Goal: Information Seeking & Learning: Compare options

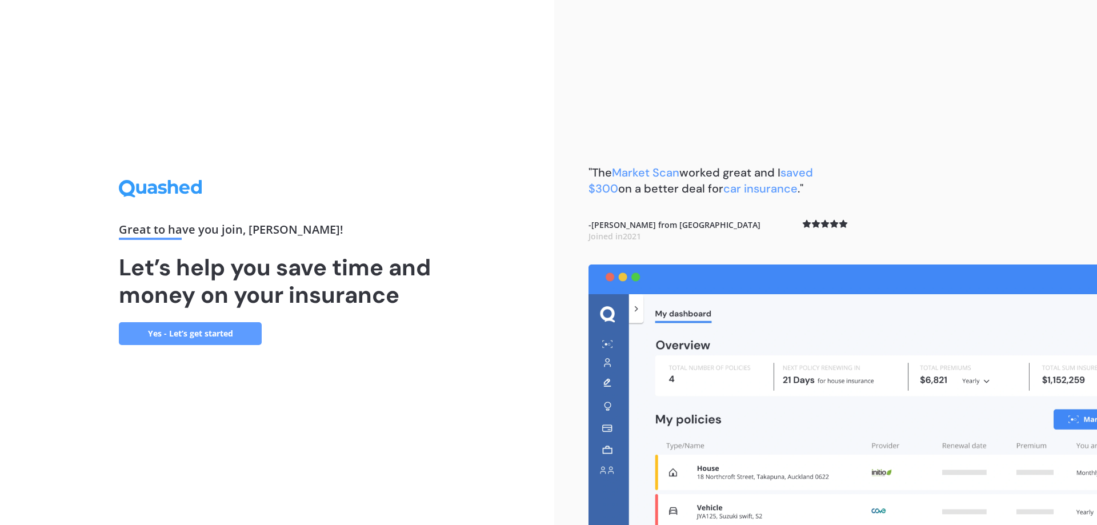
click at [844, 66] on div ""The Market Scan worked great and I saved $300 on a better deal for car insuran…" at bounding box center [825, 262] width 543 height 525
click at [462, 229] on div "Great to have you join , [PERSON_NAME] ! Let’s help you save time and money on …" at bounding box center [277, 262] width 554 height 525
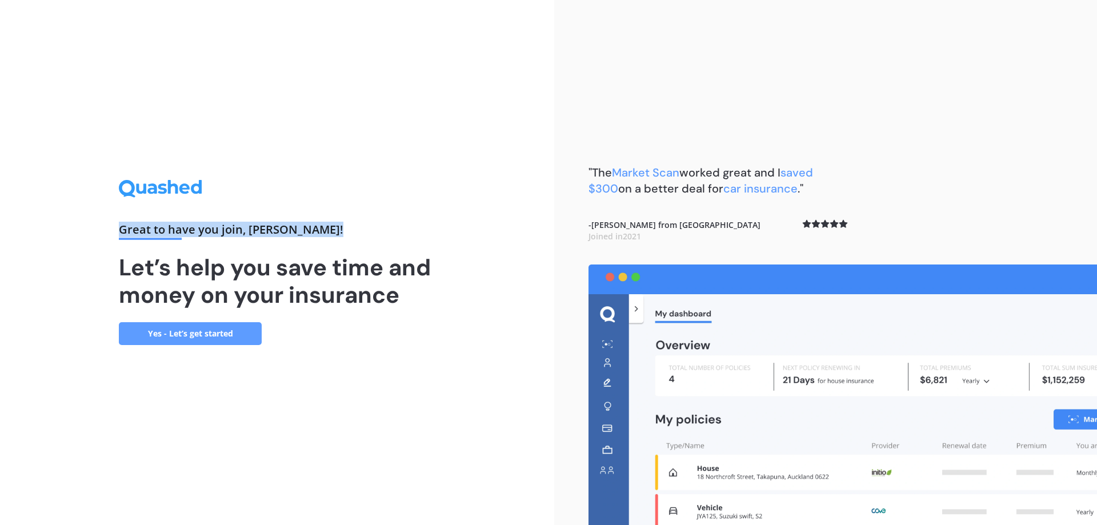
click at [462, 229] on div "Great to have you join , [PERSON_NAME] ! Let’s help you save time and money on …" at bounding box center [277, 262] width 554 height 525
click at [447, 276] on div "Great to have you join , [PERSON_NAME] ! Let’s help you save time and money on …" at bounding box center [277, 262] width 554 height 525
click at [191, 328] on link "Yes - Let’s get started" at bounding box center [190, 333] width 143 height 23
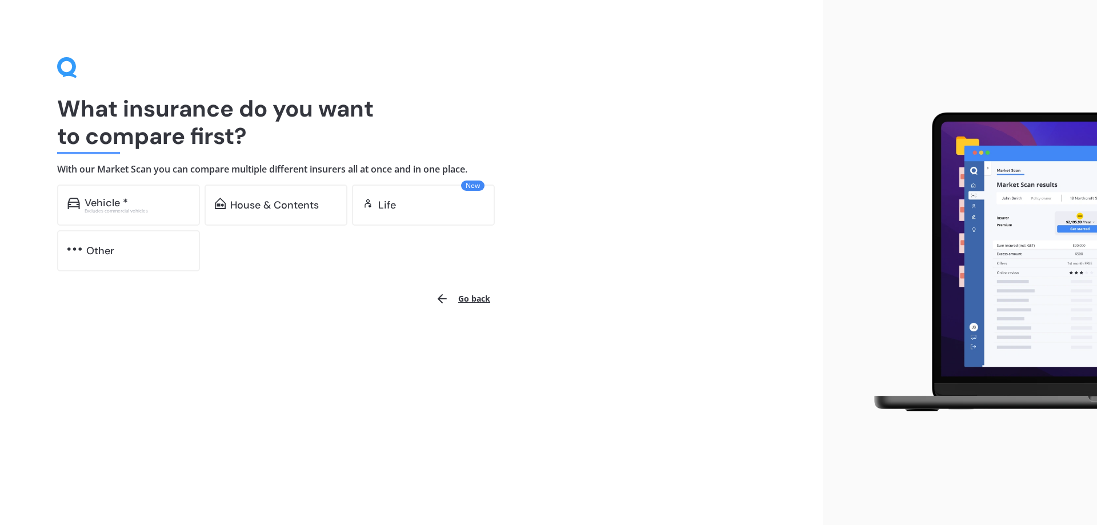
click at [207, 113] on h1 "What insurance do you want to compare first?" at bounding box center [411, 122] width 708 height 55
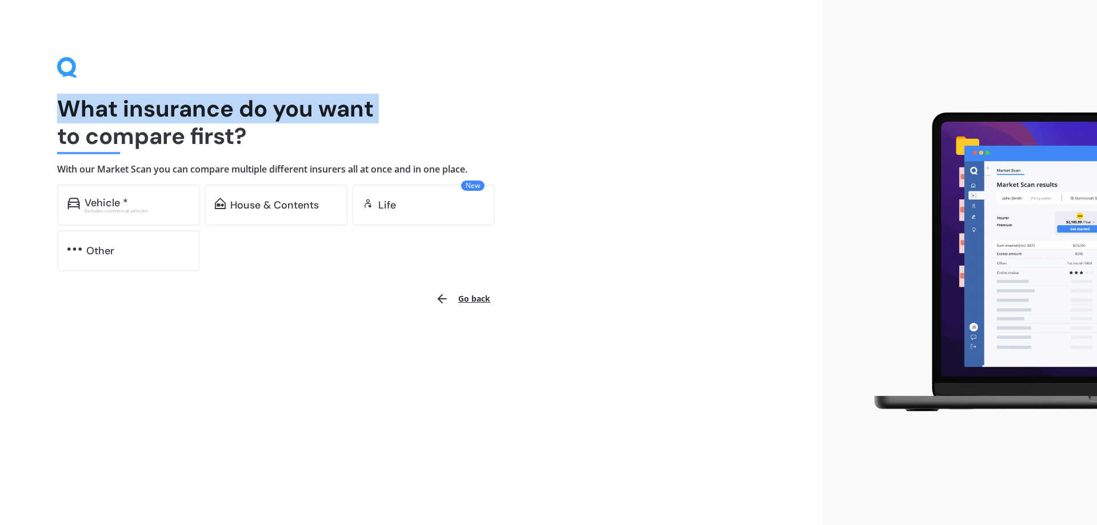
click at [207, 113] on h1 "What insurance do you want to compare first?" at bounding box center [411, 122] width 708 height 55
click at [223, 98] on h1 "What insurance do you want to compare first?" at bounding box center [411, 122] width 708 height 55
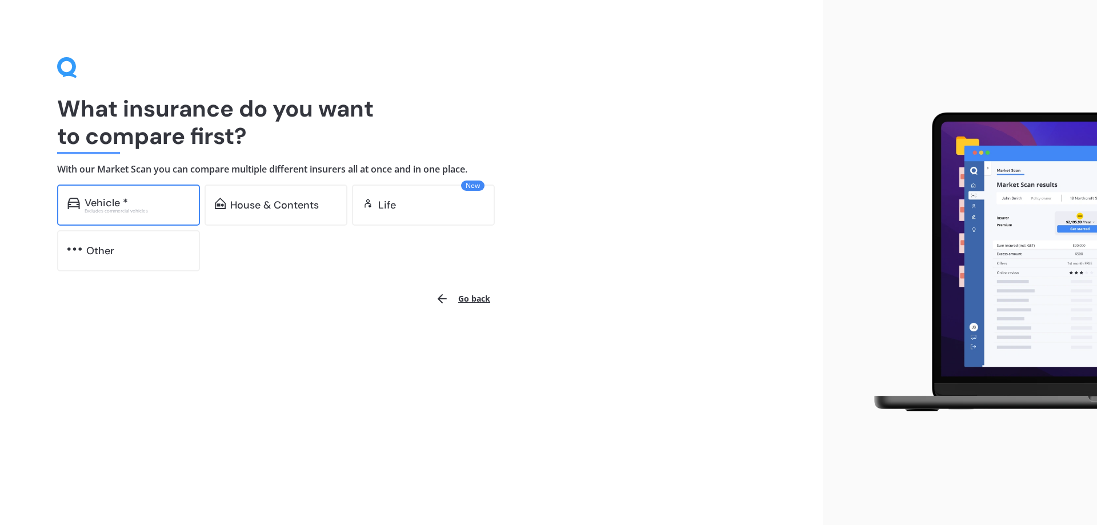
click at [130, 203] on div "Vehicle *" at bounding box center [137, 202] width 105 height 11
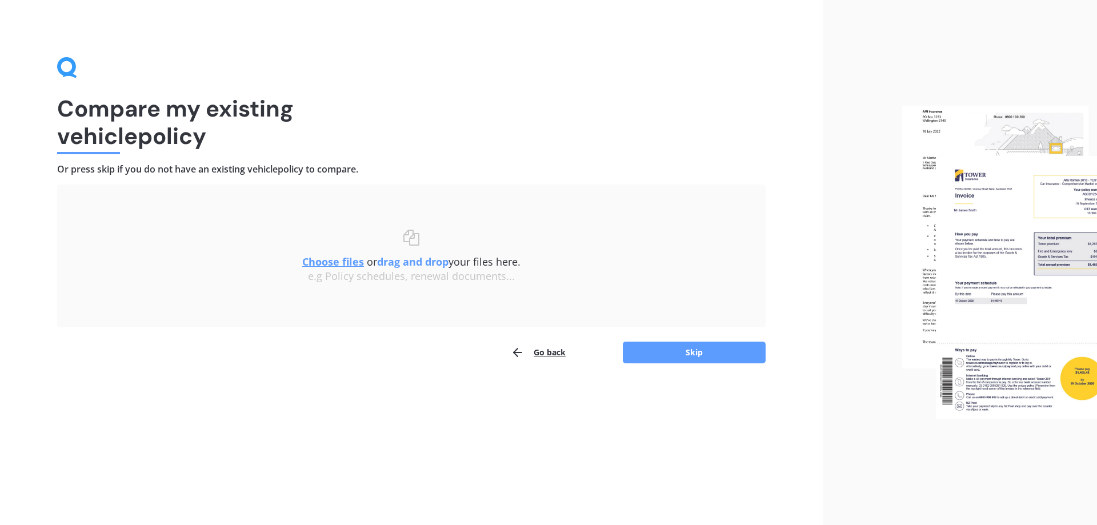
click at [248, 166] on h4 "Or press skip if you do not have an existing vehicle policy to compare." at bounding box center [411, 169] width 708 height 12
click at [406, 154] on div "Compare my existing vehicle policy Or press skip if you do not have an existing…" at bounding box center [411, 210] width 708 height 307
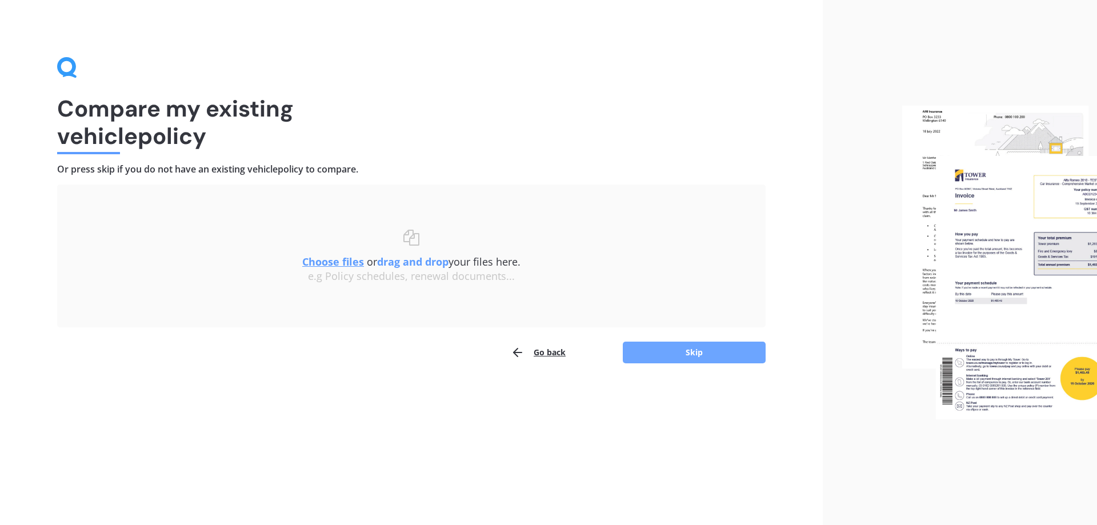
click at [699, 358] on button "Skip" at bounding box center [694, 353] width 143 height 22
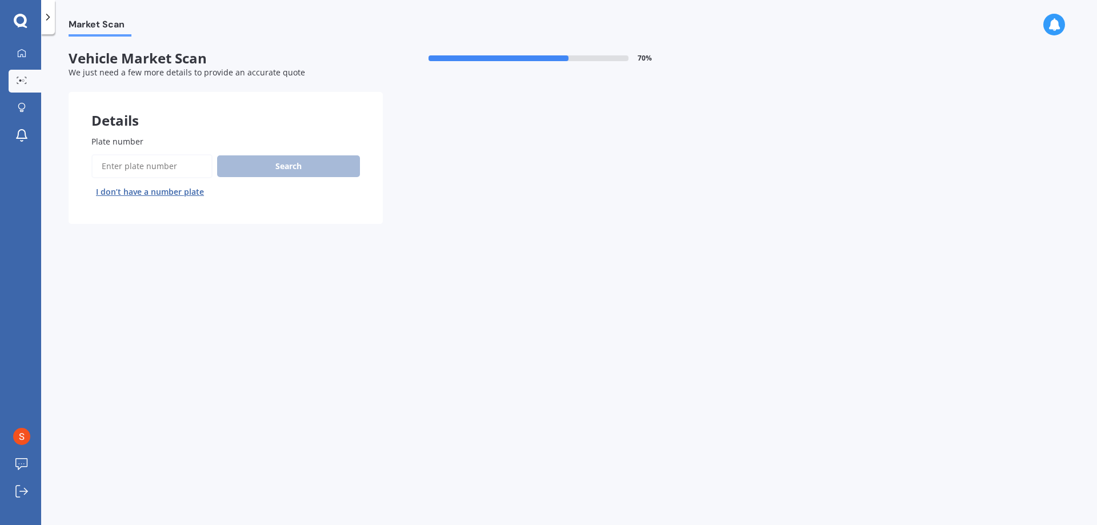
click at [161, 175] on input "Plate number" at bounding box center [151, 166] width 121 height 24
click at [157, 190] on button "I don’t have a number plate" at bounding box center [149, 192] width 117 height 18
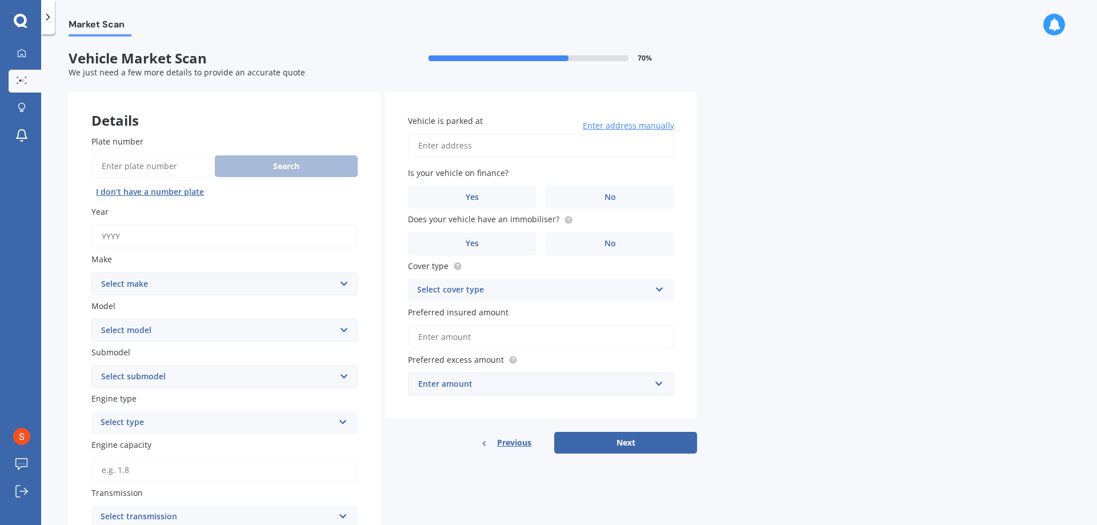
click at [143, 236] on input "Year" at bounding box center [224, 237] width 266 height 24
type input "2020"
click at [135, 287] on select "Select make AC ALFA ROMEO ASTON [PERSON_NAME] AUDI AUSTIN BEDFORD Bentley BMW B…" at bounding box center [224, 283] width 266 height 23
select select "TOYOTA"
click at [91, 272] on select "Select make AC ALFA ROMEO ASTON [PERSON_NAME] AUDI AUSTIN BEDFORD Bentley BMW B…" at bounding box center [224, 283] width 266 height 23
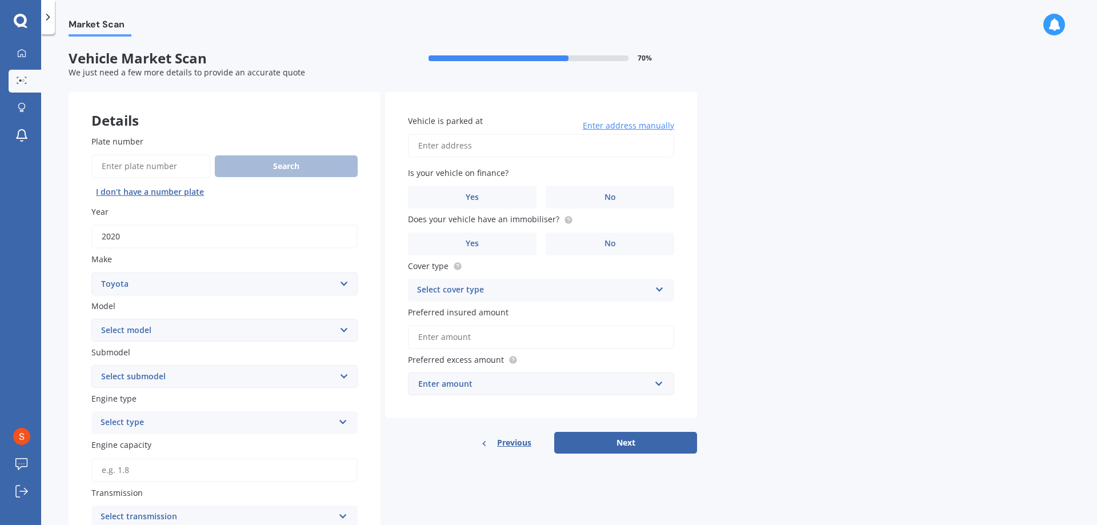
click at [165, 325] on select "Select model" at bounding box center [224, 330] width 266 height 23
select select "COROLLA"
click at [91, 319] on select "Select model 4 Runner 86 [PERSON_NAME] Alphard Altezza Aqua Aristo Aurion Auris…" at bounding box center [224, 330] width 266 height 23
click at [170, 382] on select "Select submodel" at bounding box center [224, 376] width 266 height 23
select select "TOURING WAGON HYBRID"
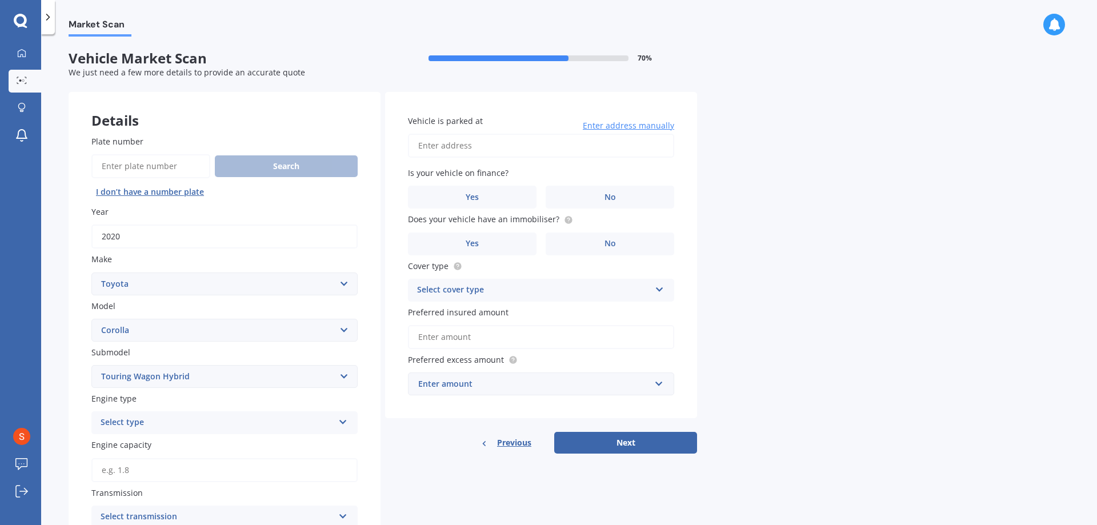
click at [91, 365] on select "Select submodel (All other) Axio Diesel [PERSON_NAME] 2WD [PERSON_NAME] 4WD FXG…" at bounding box center [224, 376] width 266 height 23
click at [160, 424] on div "Select type" at bounding box center [217, 423] width 233 height 14
click at [235, 504] on div "Hybrid" at bounding box center [224, 506] width 265 height 21
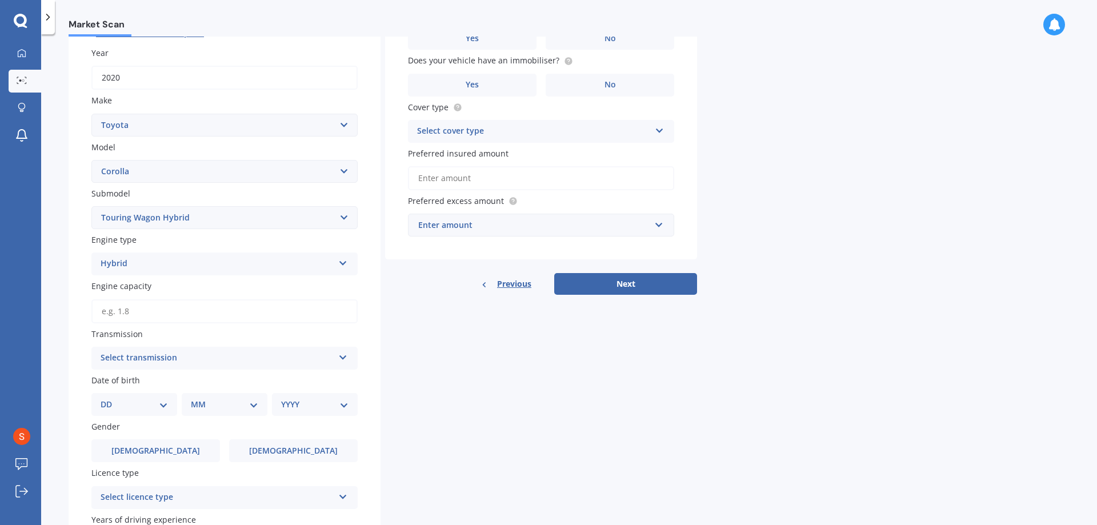
scroll to position [171, 0]
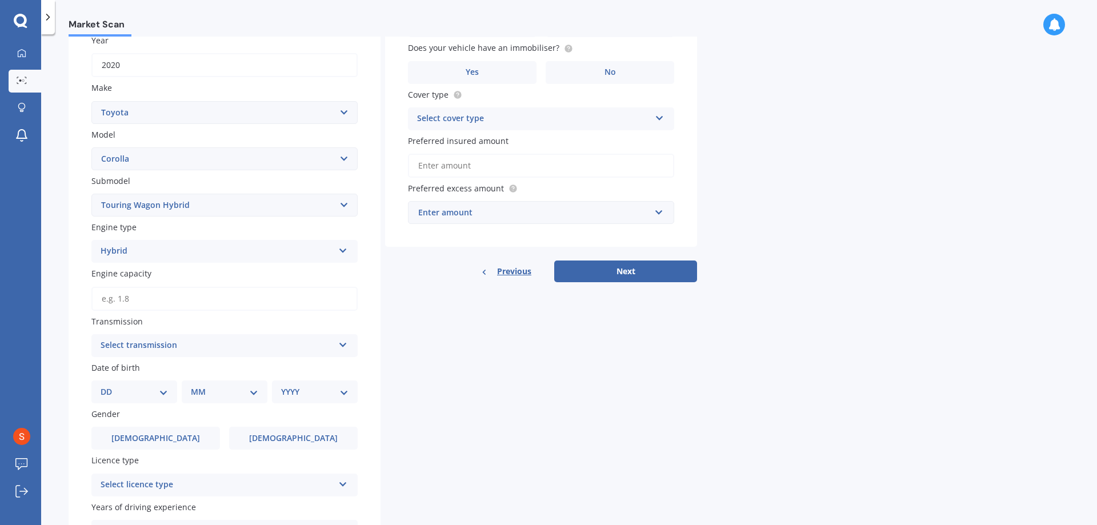
click at [163, 302] on input "Engine capacity" at bounding box center [224, 299] width 266 height 24
type input "1.8"
click at [150, 348] on div "Select transmission" at bounding box center [217, 346] width 233 height 14
click at [134, 374] on div "Auto" at bounding box center [224, 368] width 265 height 21
click at [134, 396] on select "DD 01 02 03 04 05 06 07 08 09 10 11 12 13 14 15 16 17 18 19 20 21 22 23 24 25 2…" at bounding box center [134, 392] width 67 height 13
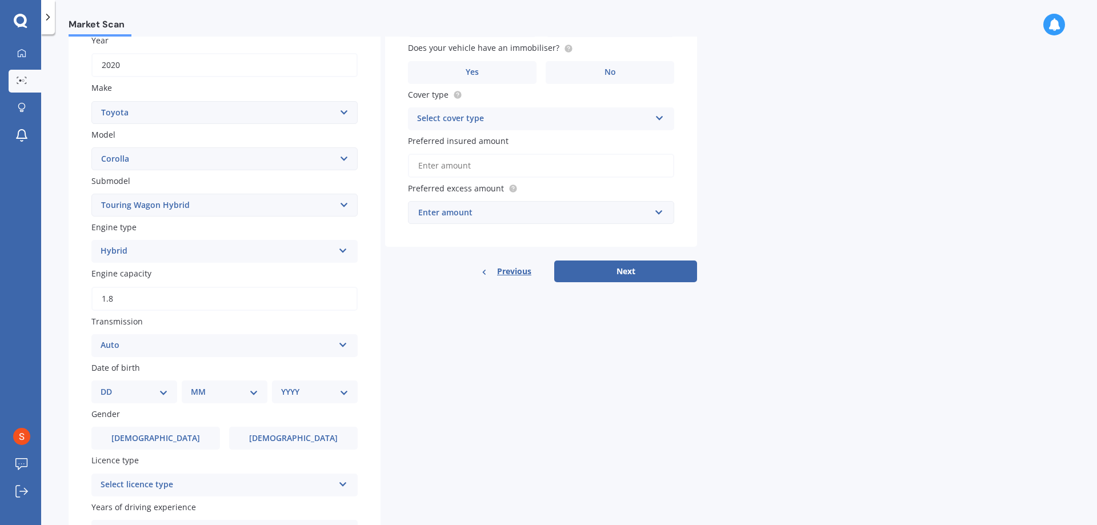
select select "25"
click at [110, 386] on select "DD 01 02 03 04 05 06 07 08 09 10 11 12 13 14 15 16 17 18 19 20 21 22 23 24 25 2…" at bounding box center [134, 392] width 67 height 13
click at [197, 392] on select "MM 01 02 03 04 05 06 07 08 09 10 11 12" at bounding box center [226, 392] width 63 height 13
select select "07"
click at [195, 386] on select "MM 01 02 03 04 05 06 07 08 09 10 11 12" at bounding box center [226, 392] width 63 height 13
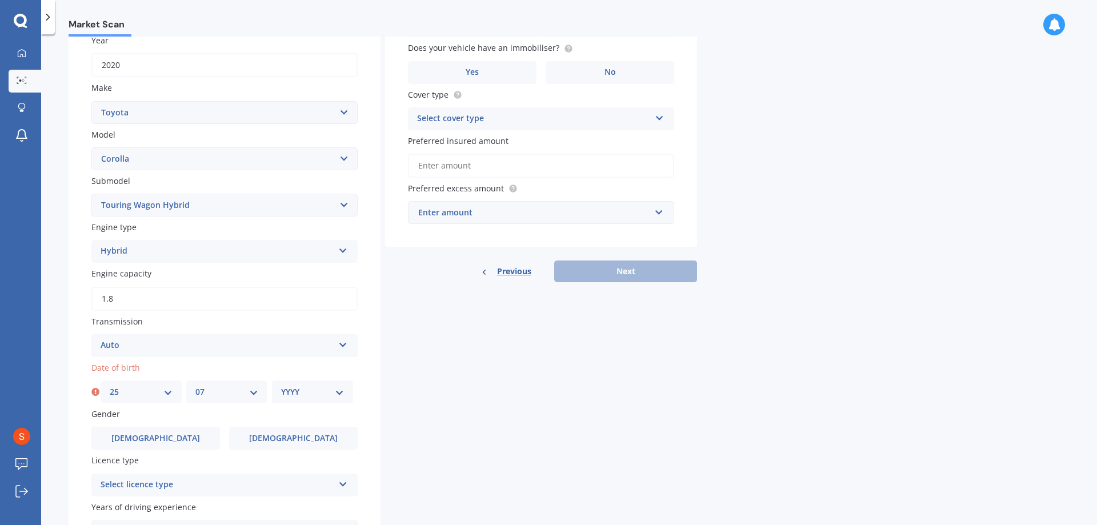
click at [299, 402] on div "YYYY 2025 2024 2023 2022 2021 2020 2019 2018 2017 2016 2015 2014 2013 2012 2011…" at bounding box center [312, 391] width 81 height 23
click at [299, 398] on div "YYYY 2025 2024 2023 2022 2021 2020 2019 2018 2017 2016 2015 2014 2013 2012 2011…" at bounding box center [312, 391] width 81 height 23
click at [299, 390] on select "YYYY 2025 2024 2023 2022 2021 2020 2019 2018 2017 2016 2015 2014 2013 2012 2011…" at bounding box center [312, 392] width 63 height 13
select select "1997"
click at [281, 386] on select "YYYY 2025 2024 2023 2022 2021 2020 2019 2018 2017 2016 2015 2014 2013 2012 2011…" at bounding box center [312, 392] width 63 height 13
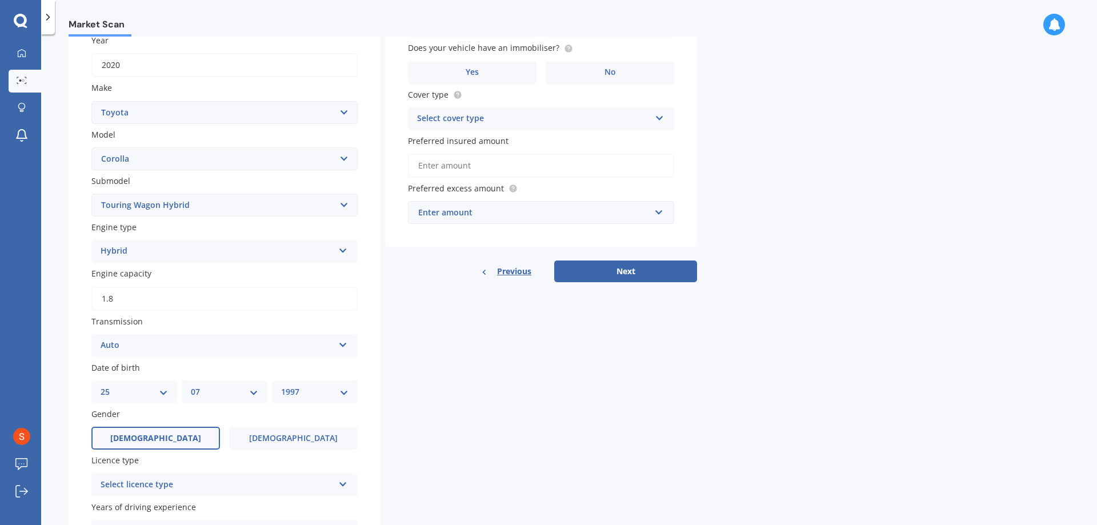
click at [173, 441] on label "[DEMOGRAPHIC_DATA]" at bounding box center [155, 438] width 129 height 23
click at [0, 0] on input "[DEMOGRAPHIC_DATA]" at bounding box center [0, 0] width 0 height 0
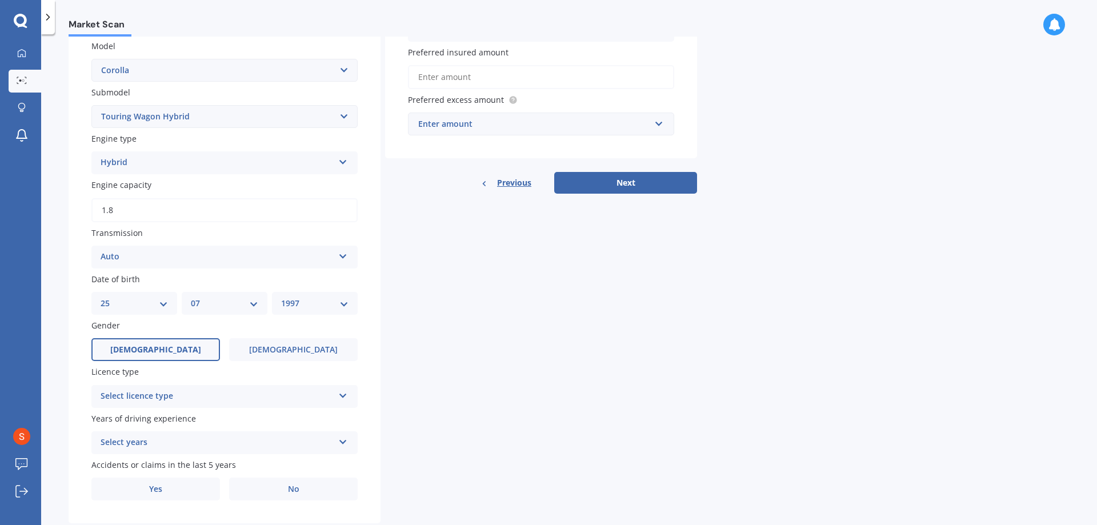
scroll to position [288, 0]
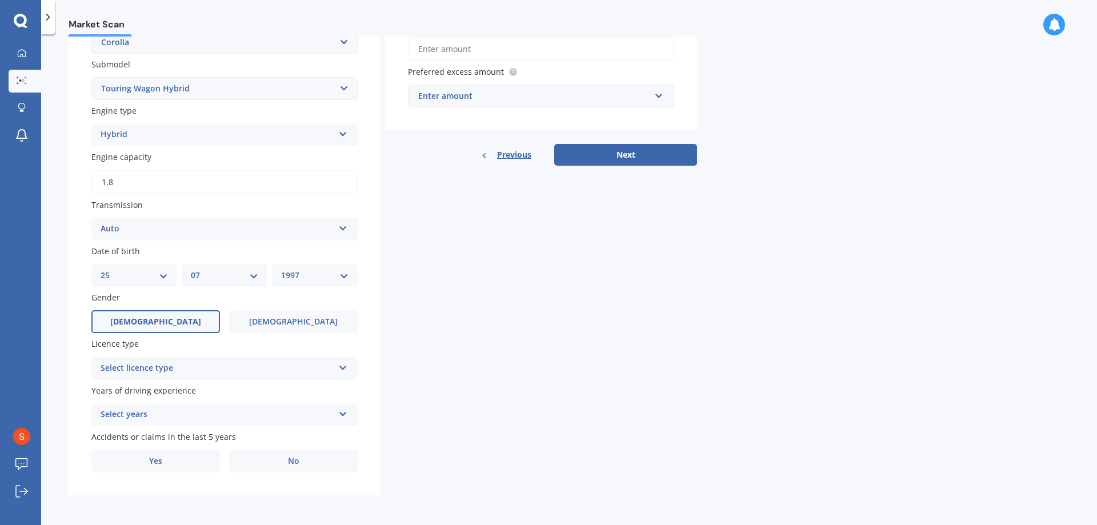
click at [199, 364] on div "Select licence type" at bounding box center [217, 369] width 233 height 14
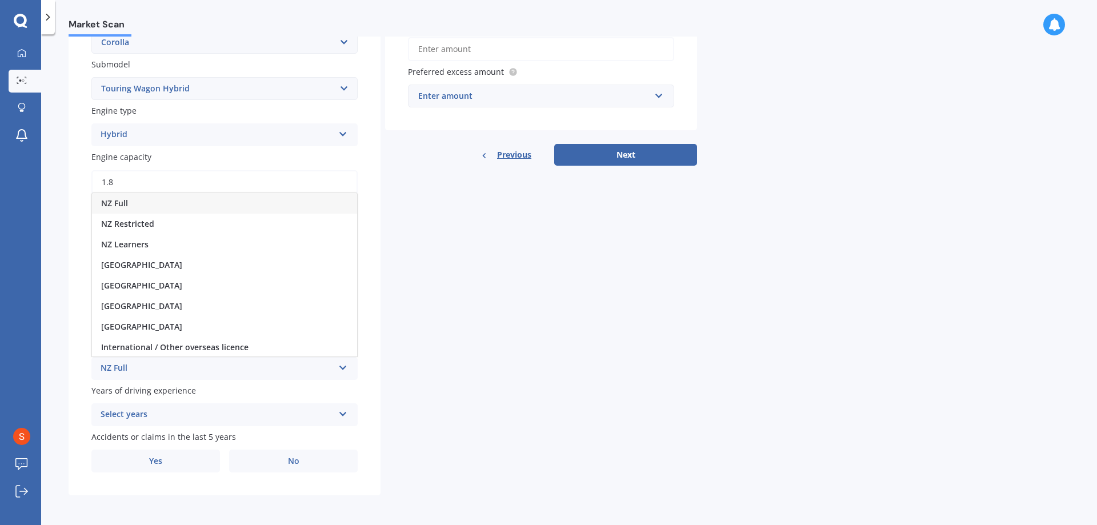
click at [153, 205] on div "NZ Full" at bounding box center [224, 203] width 265 height 21
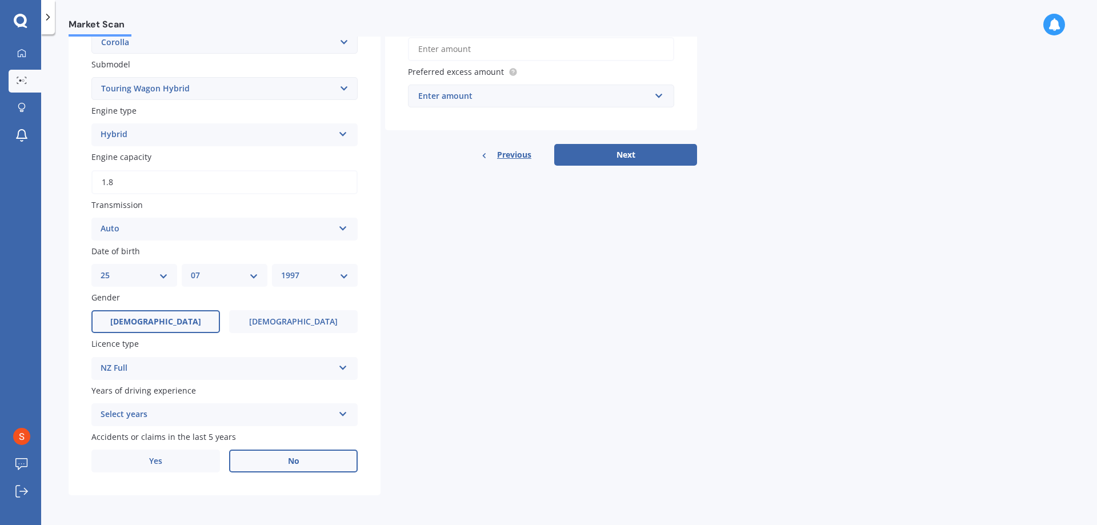
click at [254, 471] on label "No" at bounding box center [293, 461] width 129 height 23
click at [0, 0] on input "No" at bounding box center [0, 0] width 0 height 0
click at [308, 411] on div "Select years" at bounding box center [217, 415] width 233 height 14
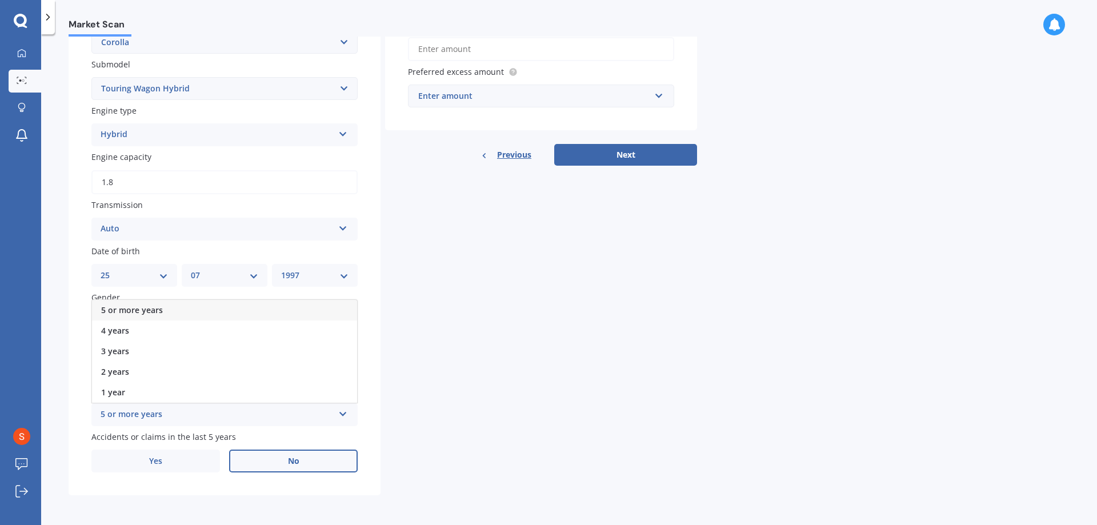
click at [205, 308] on div "5 or more years" at bounding box center [224, 310] width 265 height 21
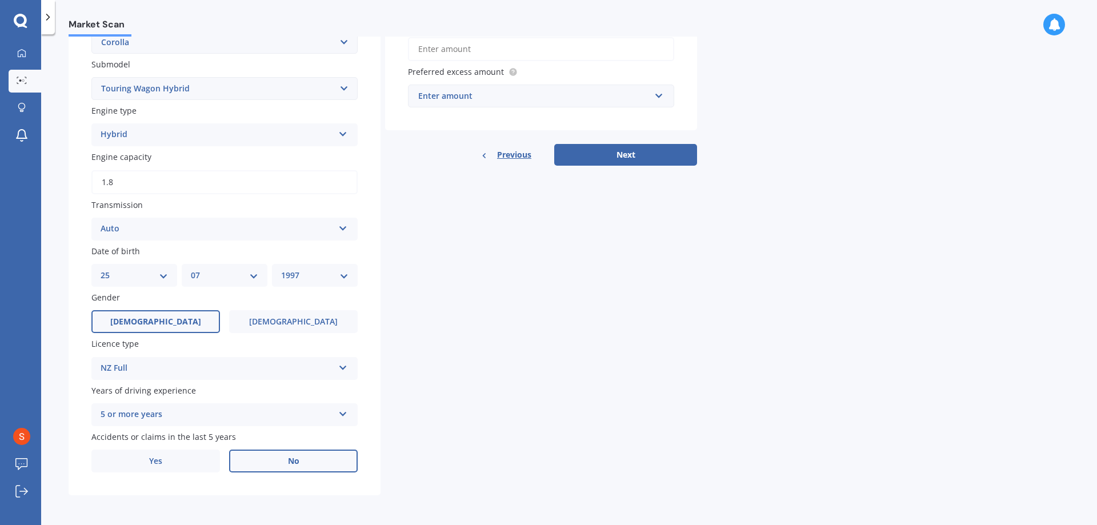
click at [494, 371] on div "Details Plate number Search I don’t have a number plate Year [DATE] Make Select…" at bounding box center [383, 149] width 628 height 691
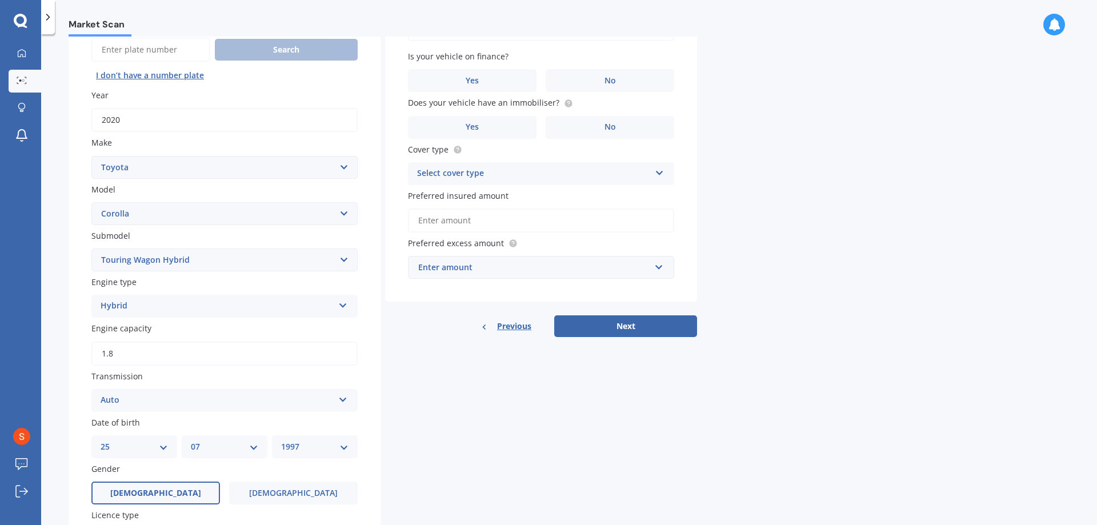
scroll to position [0, 0]
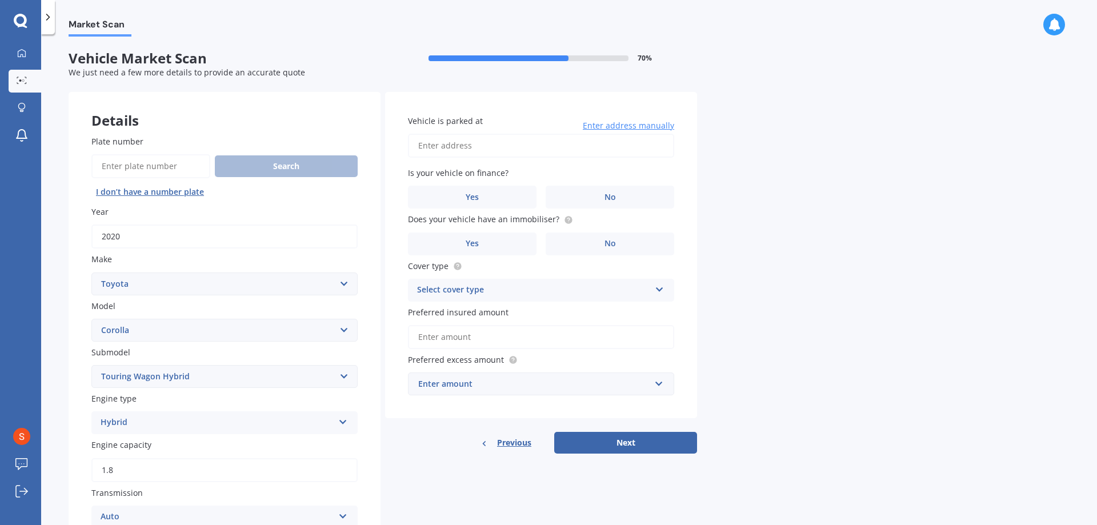
click at [552, 147] on input "Vehicle is parked at" at bounding box center [541, 146] width 266 height 24
type input "[STREET_ADDRESS] 2010"
click at [610, 203] on label "No" at bounding box center [610, 197] width 129 height 23
click at [0, 0] on input "No" at bounding box center [0, 0] width 0 height 0
click at [534, 235] on label "Yes" at bounding box center [472, 243] width 129 height 23
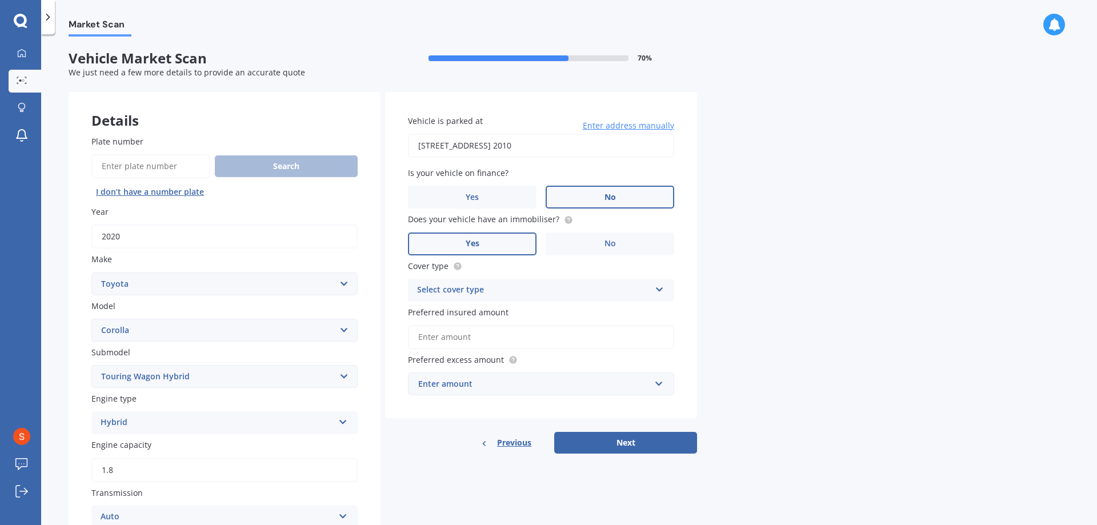
click at [0, 0] on input "Yes" at bounding box center [0, 0] width 0 height 0
click at [523, 289] on div "Select cover type" at bounding box center [533, 290] width 233 height 14
click at [516, 315] on div "Comprehensive" at bounding box center [540, 312] width 265 height 21
click at [503, 350] on div "Vehicle is parked at [STREET_ADDRESS] 2010 Enter address manually Is your vehic…" at bounding box center [541, 255] width 312 height 327
click at [503, 342] on input "Preferred insured amount" at bounding box center [541, 337] width 266 height 24
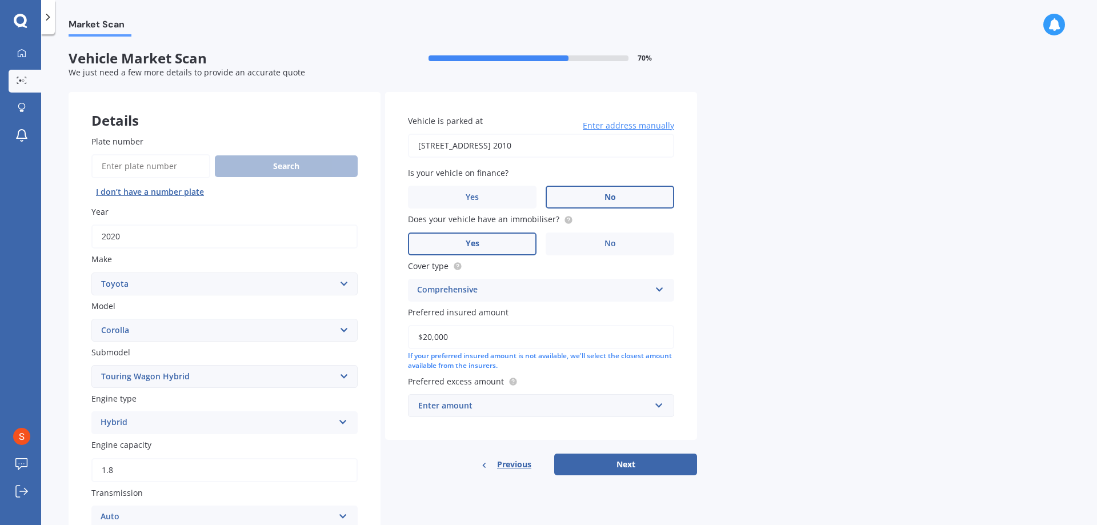
type input "$20,000"
click at [504, 412] on input "text" at bounding box center [537, 406] width 256 height 22
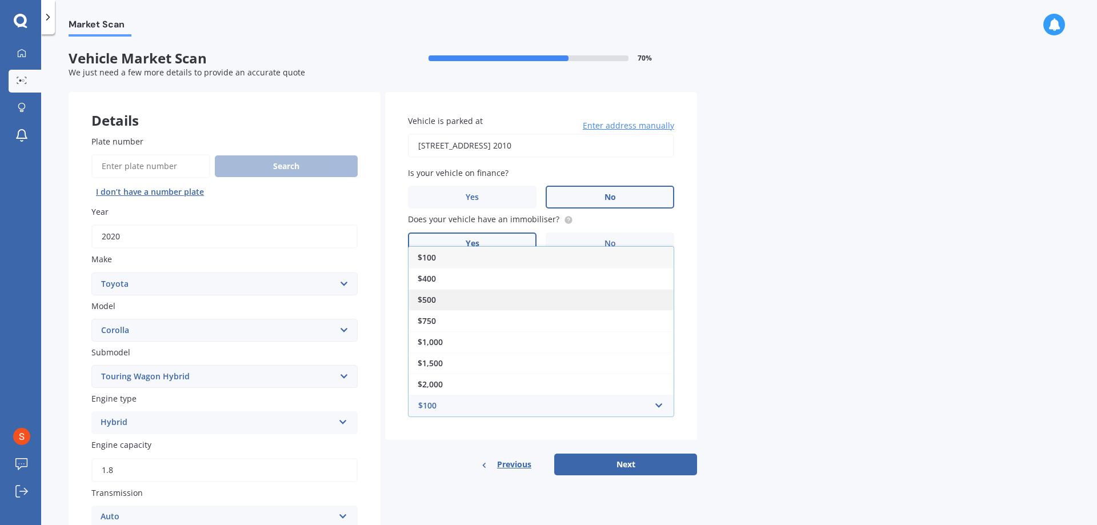
click at [440, 295] on div "$500" at bounding box center [540, 299] width 265 height 21
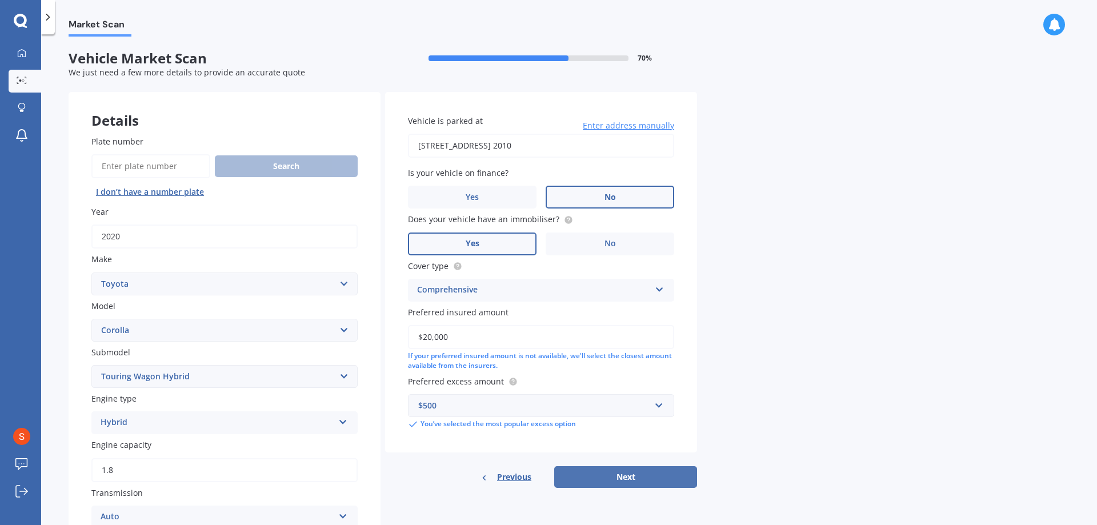
click at [635, 476] on button "Next" at bounding box center [625, 477] width 143 height 22
select select "25"
select select "07"
select select "1997"
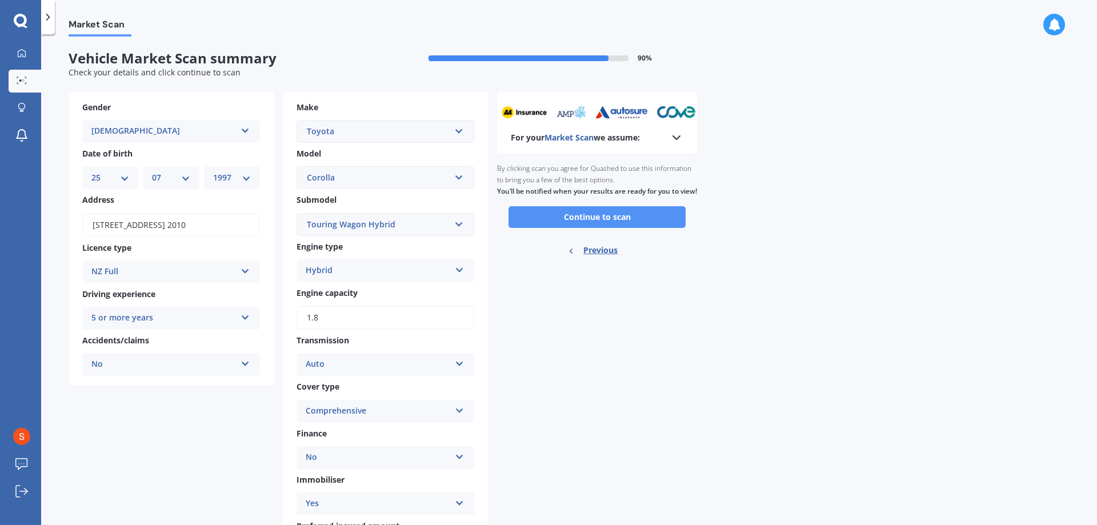
click at [598, 227] on button "Continue to scan" at bounding box center [596, 217] width 177 height 22
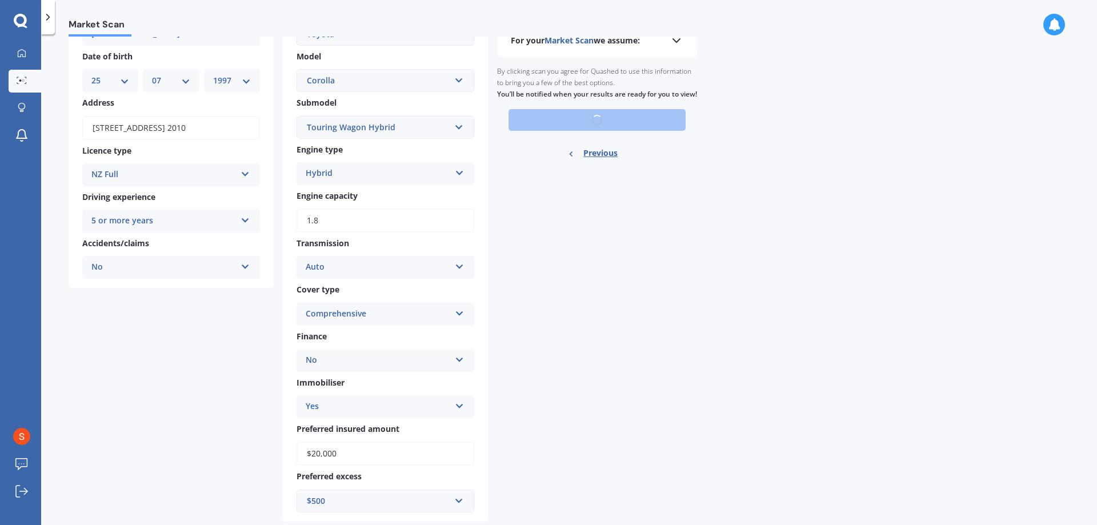
scroll to position [123, 0]
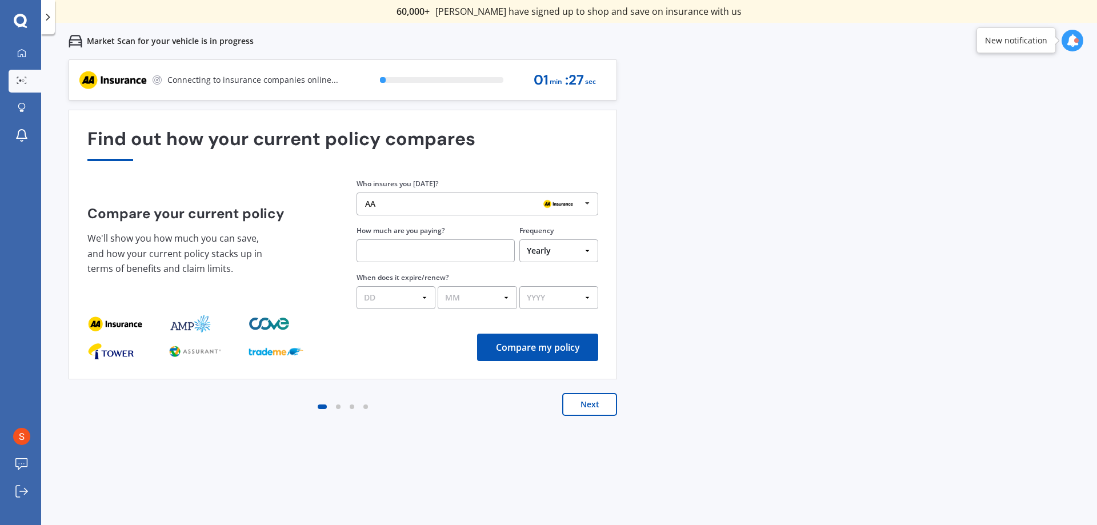
click at [468, 206] on div "AA" at bounding box center [473, 203] width 216 height 9
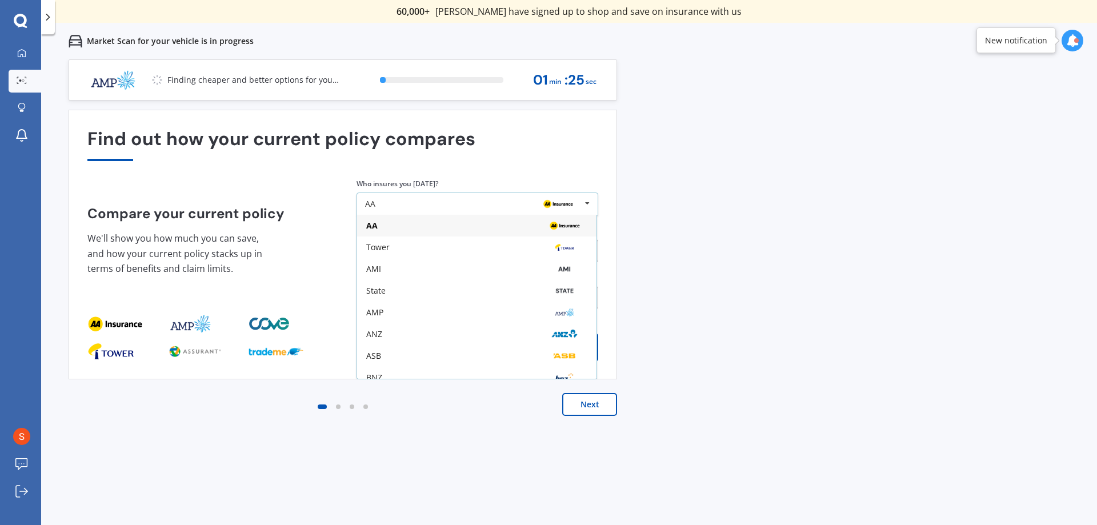
click at [468, 206] on div "AA" at bounding box center [473, 203] width 216 height 9
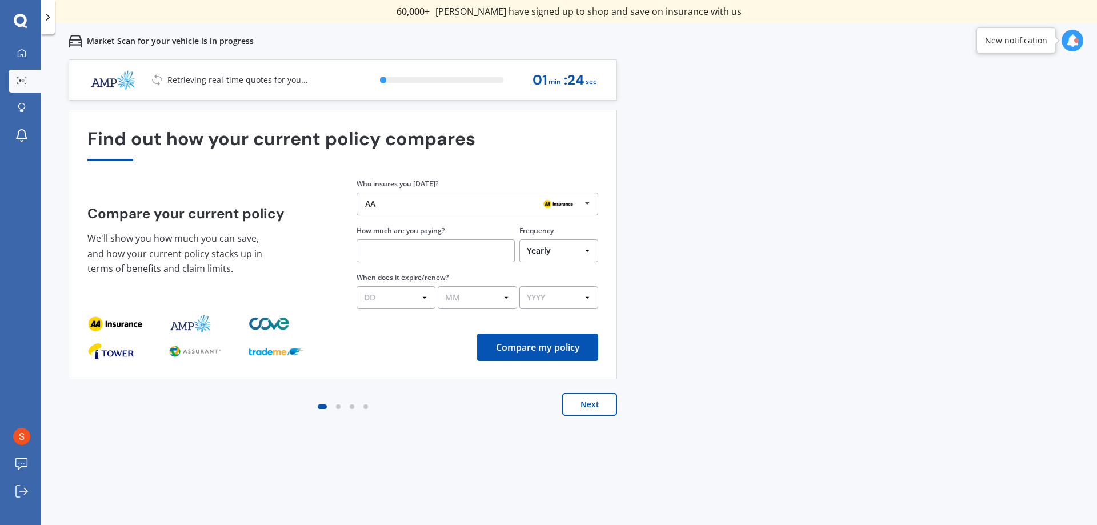
click at [468, 206] on div "AA" at bounding box center [473, 203] width 216 height 9
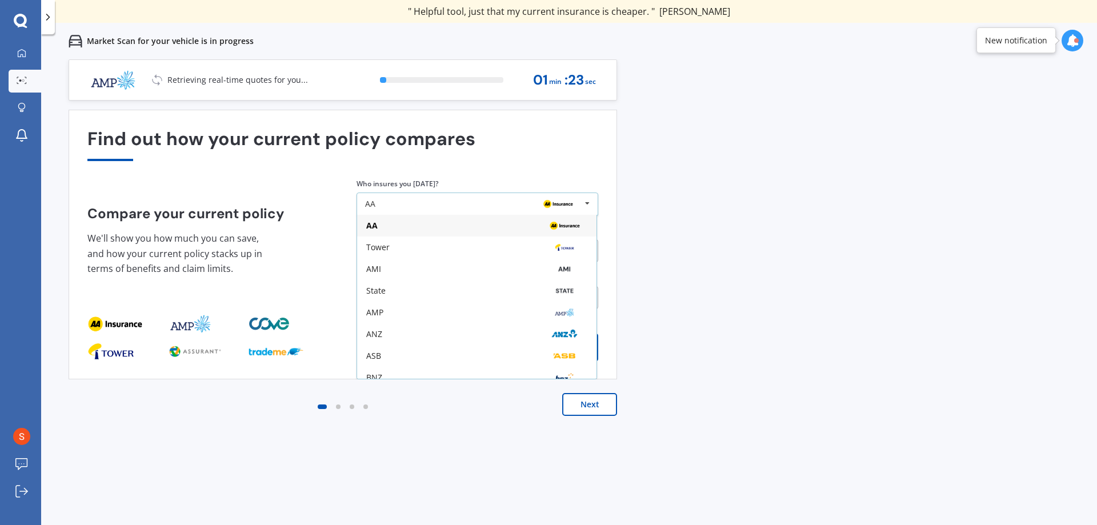
click at [459, 228] on div "AA" at bounding box center [476, 225] width 221 height 9
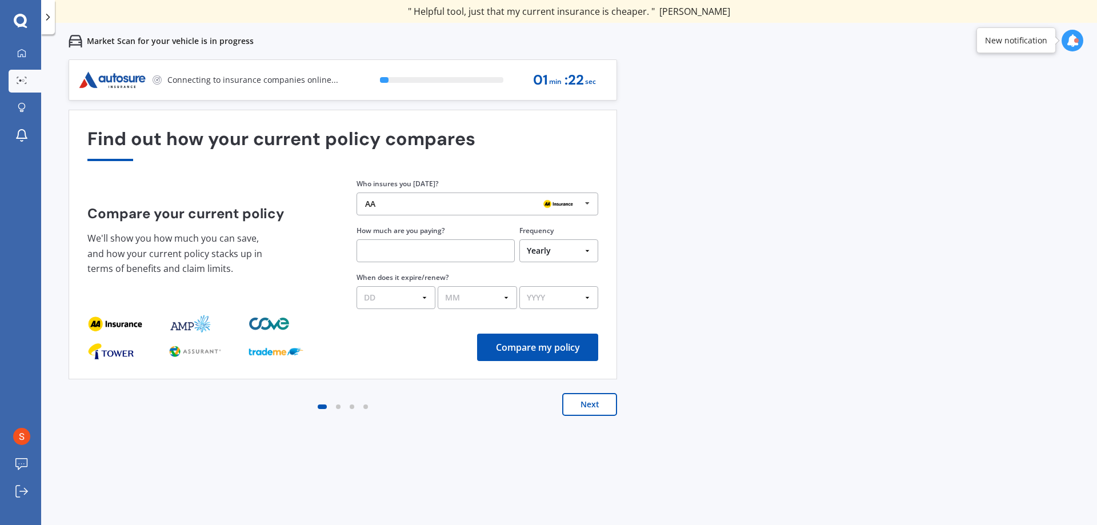
click at [465, 254] on input "text" at bounding box center [435, 250] width 158 height 23
type input "$1,400.00"
click at [506, 339] on button "Compare my policy" at bounding box center [537, 347] width 121 height 27
click at [418, 294] on select "DD 01 02 03 04 05 06 07 08 09 10 11 12 13 14 15 16 17 18 19 20 21 22 23 24 25 2…" at bounding box center [395, 297] width 79 height 23
click at [356, 286] on select "DD 01 02 03 04 05 06 07 08 09 10 11 12 13 14 15 16 17 18 19 20 21 22 23 24 25 2…" at bounding box center [395, 297] width 79 height 23
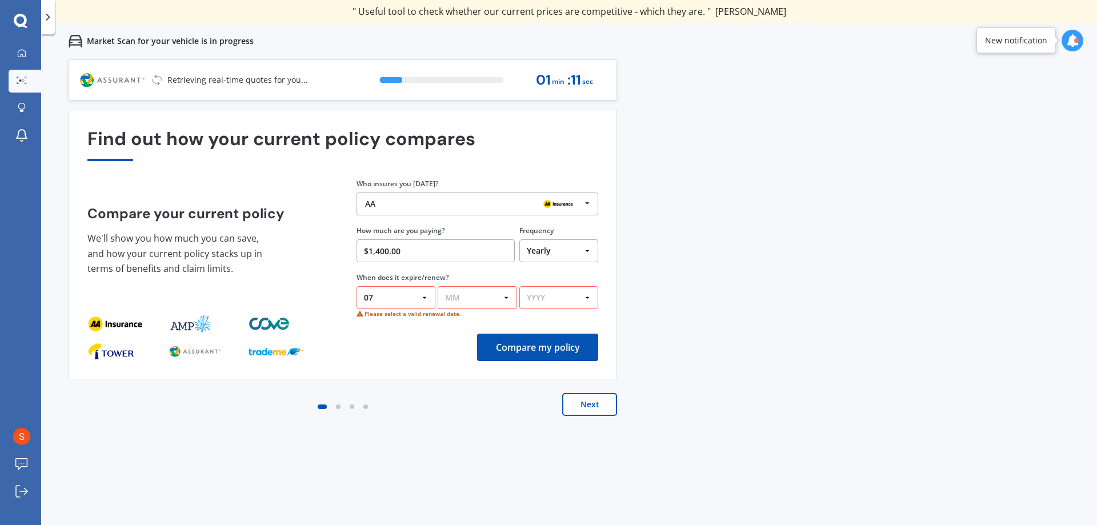
click at [424, 306] on select "DD 01 02 03 04 05 06 07 08 09 10 11 12 13 14 15 16 17 18 19 20 21 22 23 24 25 2…" at bounding box center [395, 297] width 79 height 23
click at [423, 296] on select "DD 01 02 03 04 05 06 07 08 09 10 11 12 13 14 15 16 17 18 19 20 21 22 23 24 25 2…" at bounding box center [395, 297] width 79 height 23
click at [424, 296] on select "DD 01 02 03 04 05 06 07 08 09 10 11 12 13 14 15 16 17 18 19 20 21 22 23 24 25 2…" at bounding box center [395, 297] width 79 height 23
select select "30"
click at [356, 286] on select "DD 01 02 03 04 05 06 07 08 09 10 11 12 13 14 15 16 17 18 19 20 21 22 23 24 25 2…" at bounding box center [395, 297] width 79 height 23
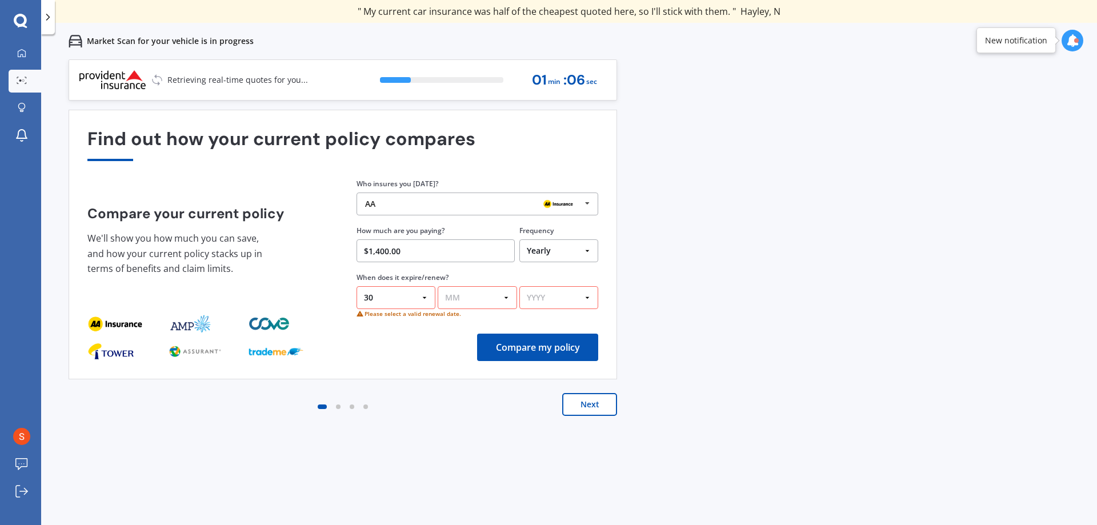
click at [492, 295] on select "MM 01 02 03 04 05 06 07 08 09 10 11 12" at bounding box center [477, 297] width 79 height 23
select select "08"
click at [438, 286] on select "MM 01 02 03 04 05 06 07 08 09 10 11 12" at bounding box center [477, 297] width 79 height 23
click at [554, 307] on select "YYYY 2026 2025 2024" at bounding box center [558, 297] width 79 height 23
select select "2025"
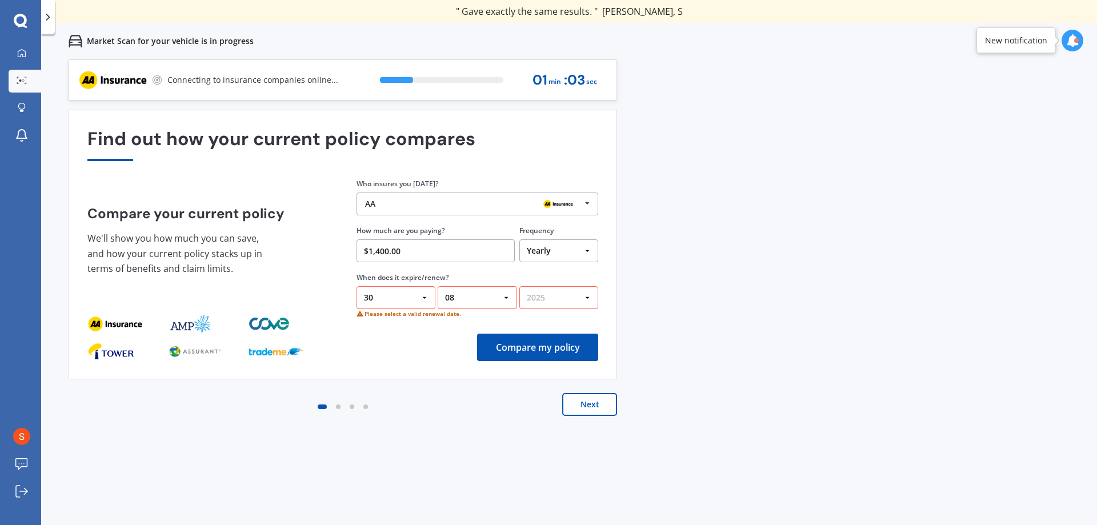
click at [519, 286] on select "YYYY 2026 2025 2024" at bounding box center [558, 297] width 79 height 23
click at [540, 344] on button "Compare my policy" at bounding box center [537, 347] width 121 height 27
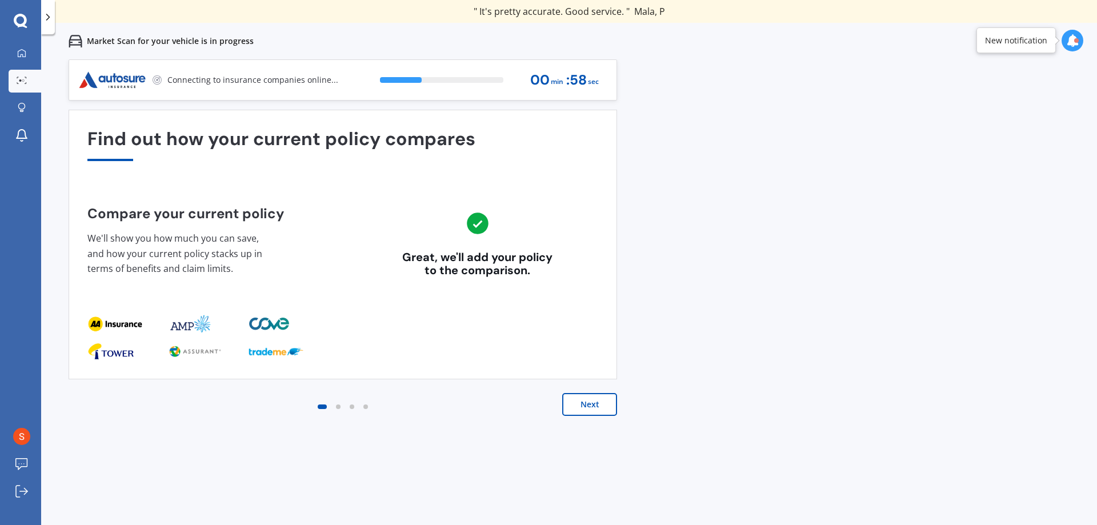
click at [586, 407] on button "Next" at bounding box center [589, 404] width 55 height 23
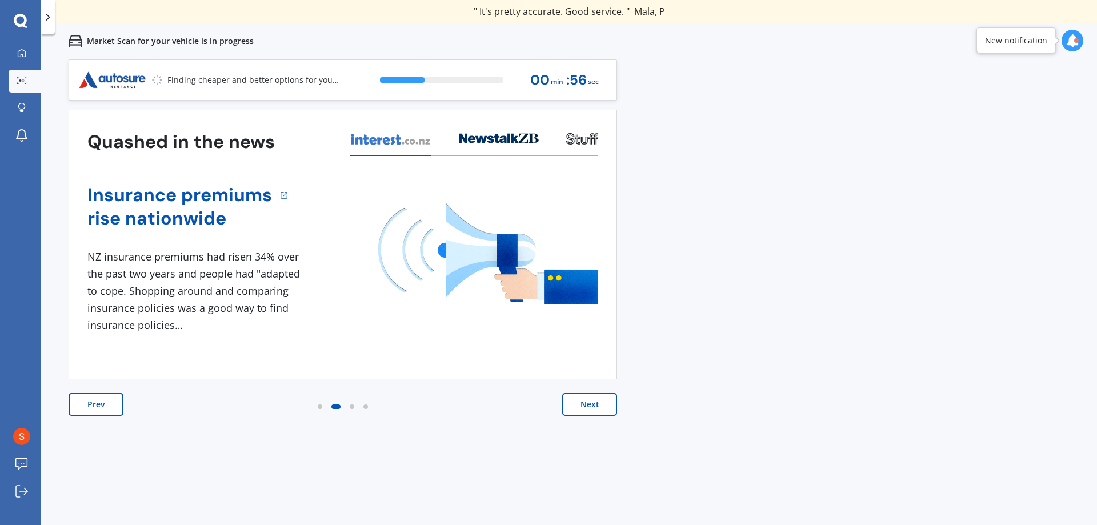
click at [107, 397] on button "Prev" at bounding box center [96, 404] width 55 height 23
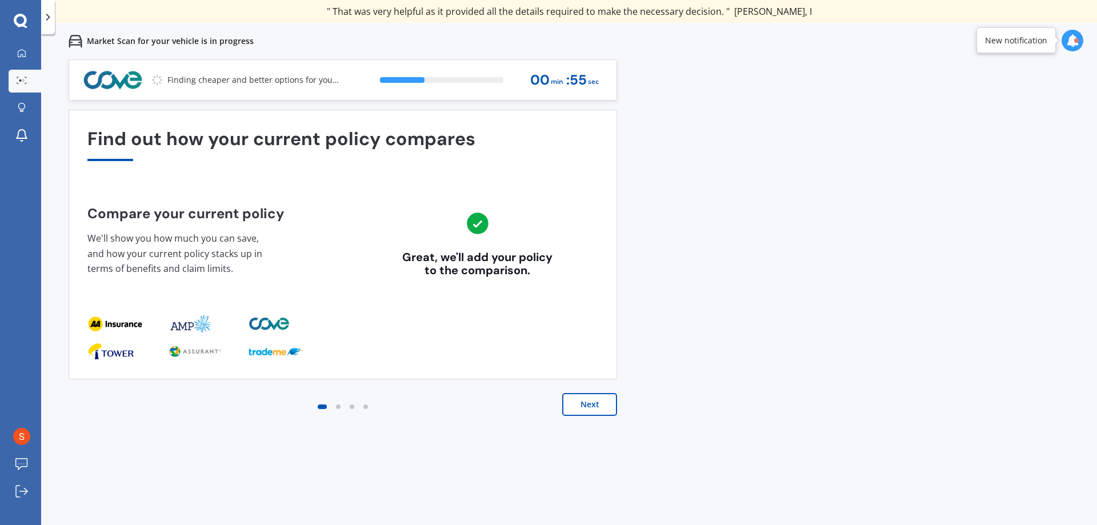
click at [590, 404] on button "Next" at bounding box center [589, 404] width 55 height 23
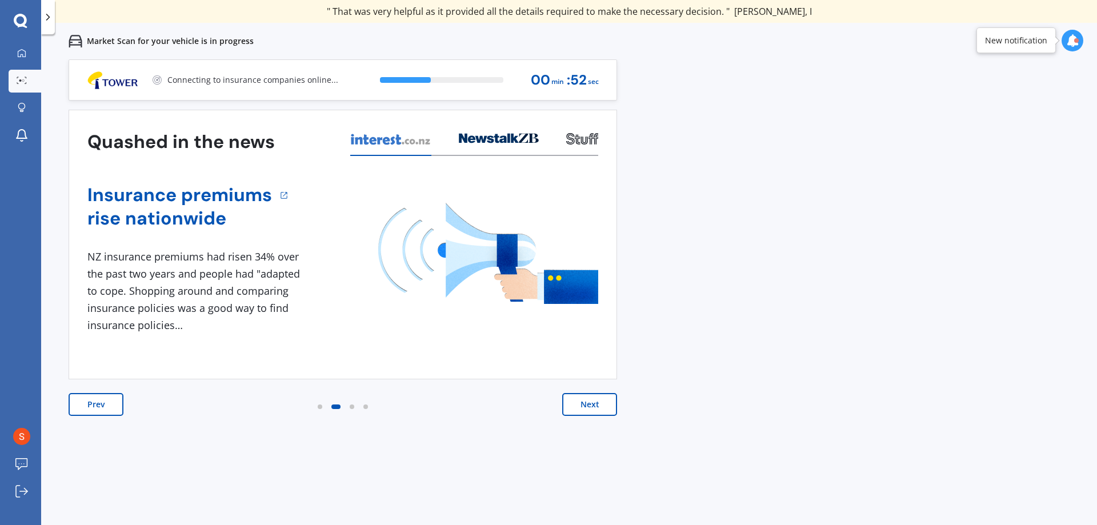
click at [614, 408] on button "Next" at bounding box center [589, 404] width 55 height 23
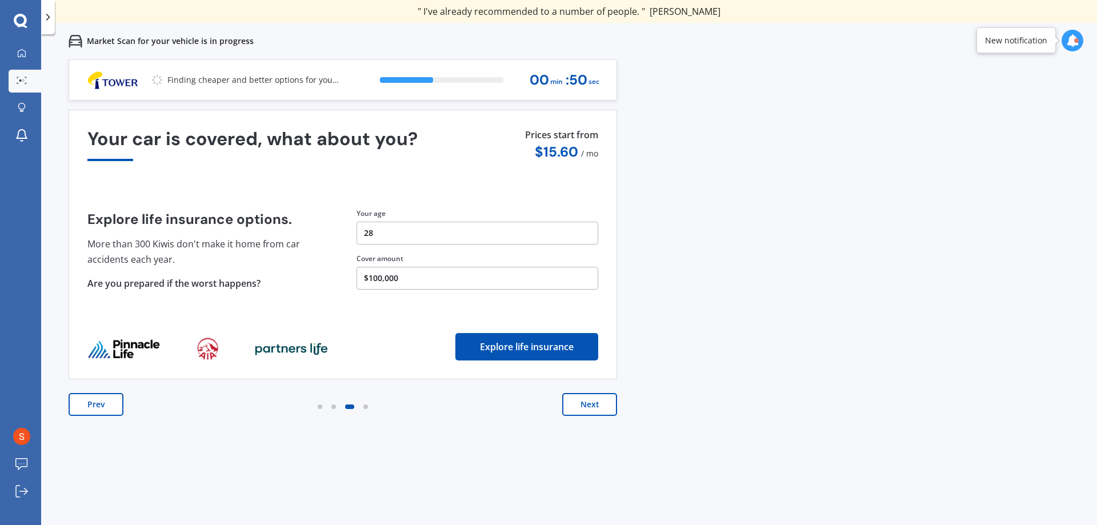
click at [614, 408] on button "Next" at bounding box center [589, 404] width 55 height 23
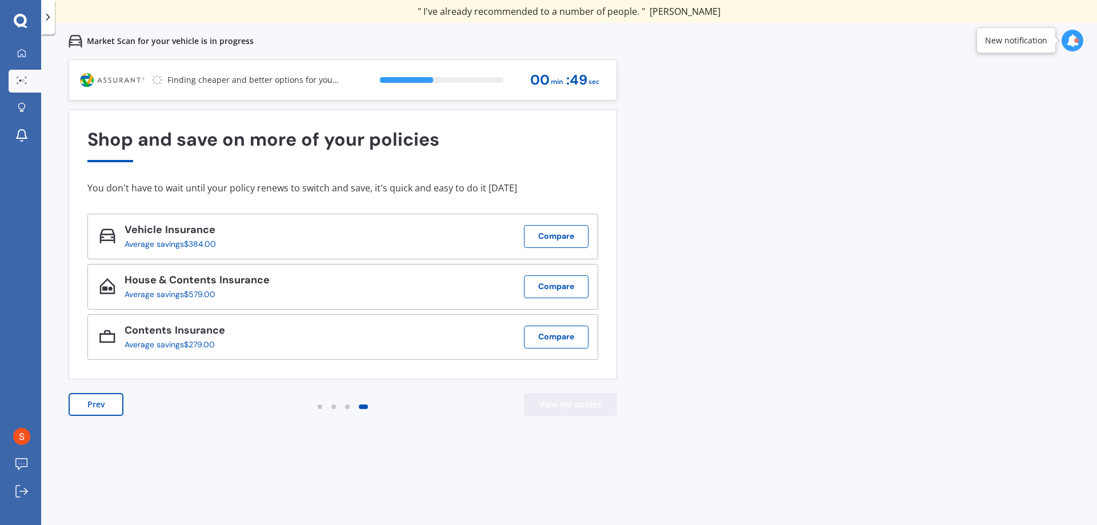
click at [612, 408] on button "View my quotes" at bounding box center [570, 404] width 93 height 23
click at [111, 396] on button "Prev" at bounding box center [96, 404] width 55 height 23
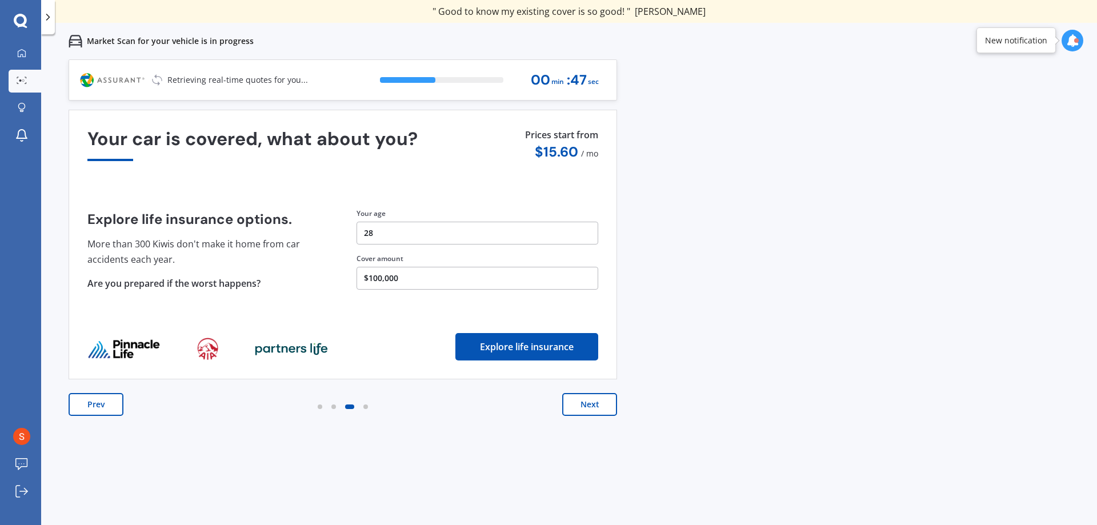
click at [111, 396] on button "Prev" at bounding box center [96, 404] width 55 height 23
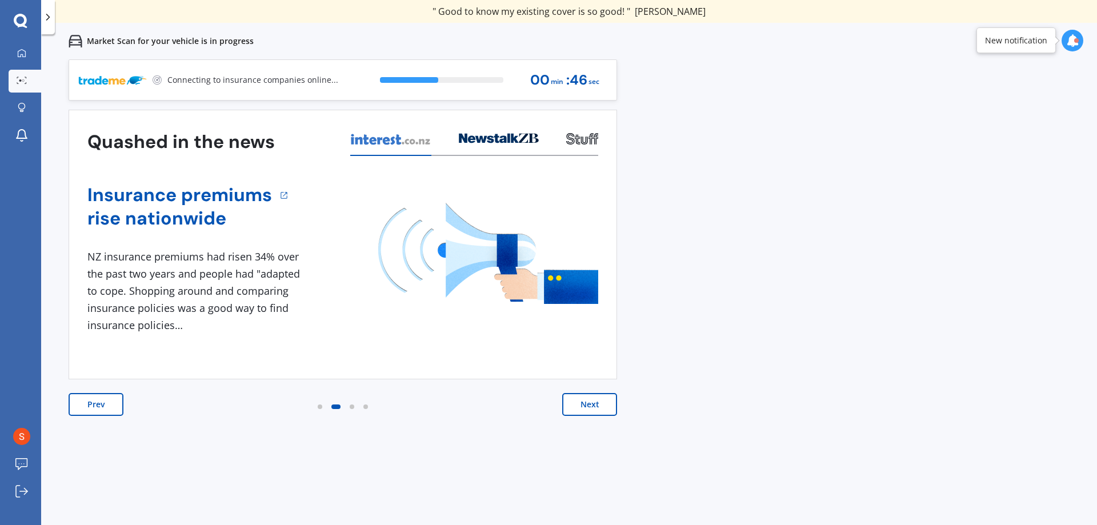
click at [101, 400] on button "Prev" at bounding box center [96, 404] width 55 height 23
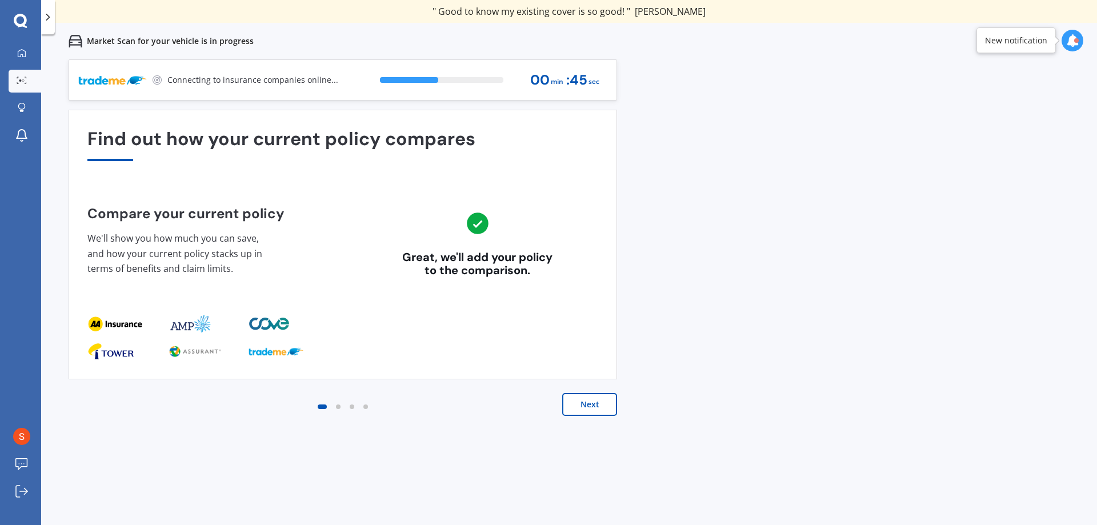
click at [787, 287] on div "Previous 60,000+ Kiwis have signed up to shop and save on insurance with us " H…" at bounding box center [569, 321] width 1056 height 525
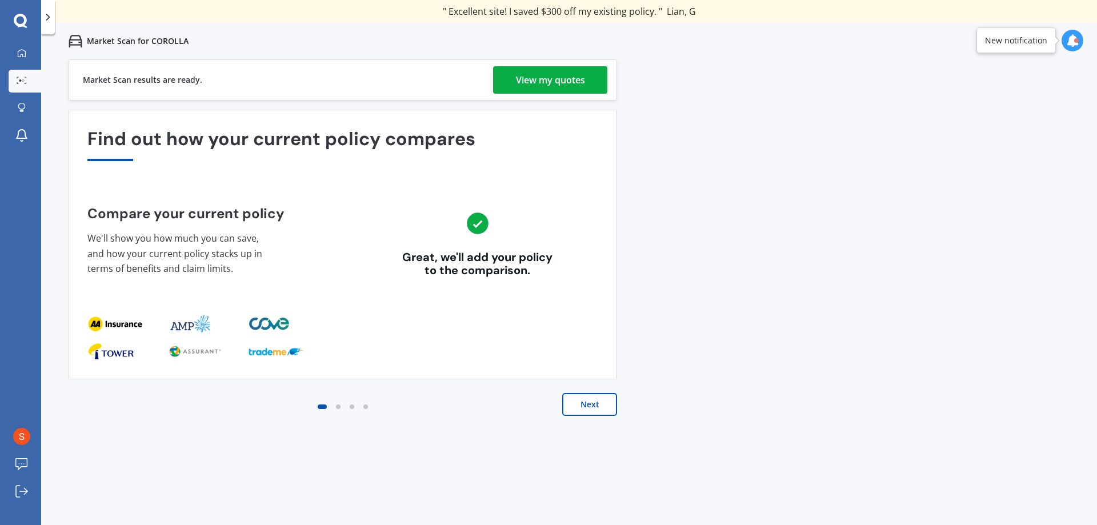
click at [716, 195] on div "Previous 60,000+ Kiwis have signed up to shop and save on insurance with us " H…" at bounding box center [569, 321] width 1056 height 525
click at [759, 190] on div "Previous 60,000+ Kiwis have signed up to shop and save on insurance with us " H…" at bounding box center [569, 321] width 1056 height 525
click at [522, 86] on div "View my quotes" at bounding box center [550, 79] width 69 height 27
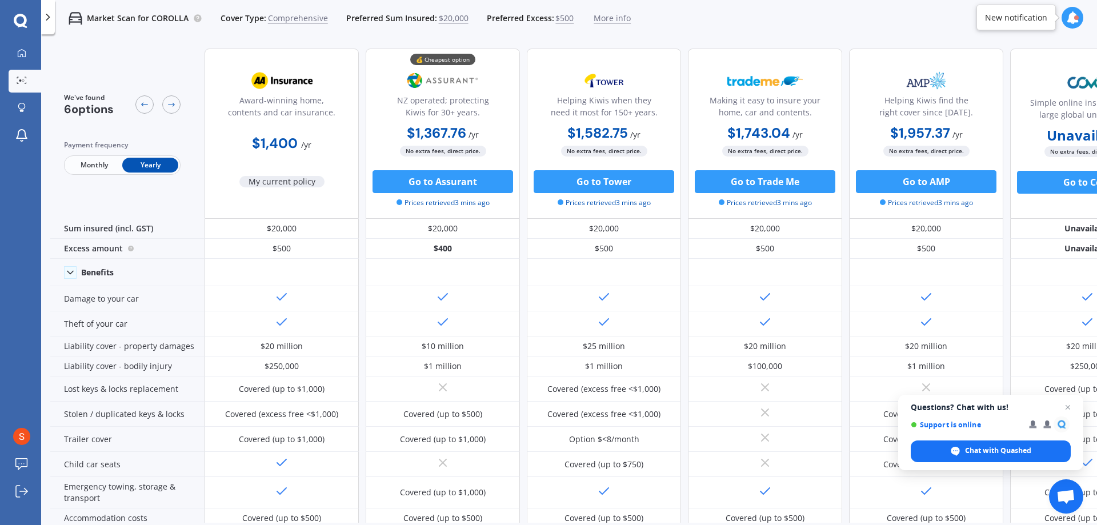
click at [99, 155] on div "Monthly Yearly" at bounding box center [122, 164] width 117 height 19
click at [94, 167] on span "Monthly" at bounding box center [94, 165] width 56 height 15
click at [149, 166] on span "Yearly" at bounding box center [150, 165] width 56 height 15
drag, startPoint x: 807, startPoint y: 32, endPoint x: 796, endPoint y: 30, distance: 11.1
click at [796, 30] on div "Market Scan for COROLLA Cover Type: Comprehensive Preferred Sum Insured: $20,00…" at bounding box center [569, 18] width 1056 height 37
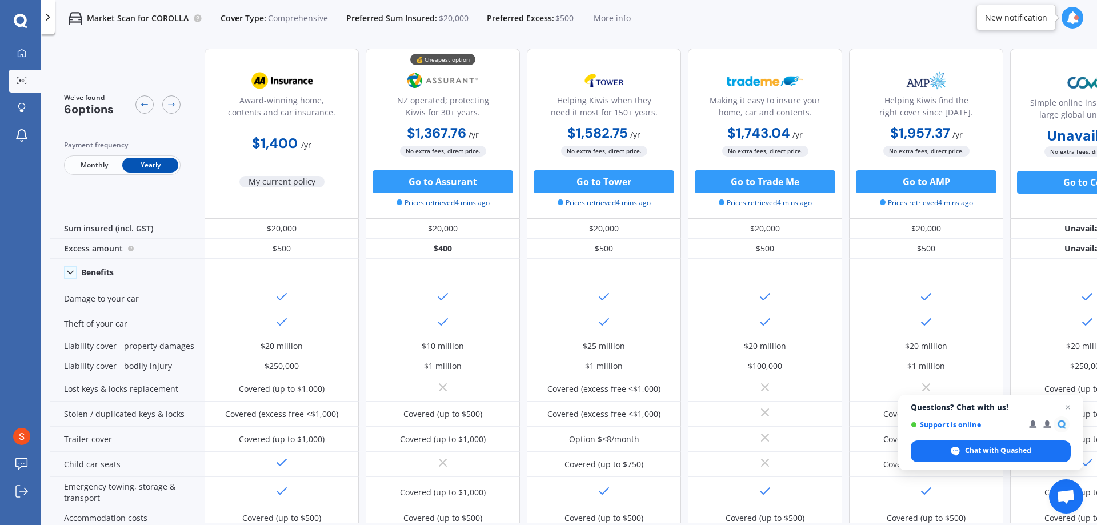
click at [721, 31] on div "Market Scan for COROLLA Cover Type: Comprehensive Preferred Sum Insured: $20,00…" at bounding box center [569, 18] width 1056 height 37
click at [787, 22] on div "Market Scan for COROLLA Cover Type: Comprehensive Preferred Sum Insured: $20,00…" at bounding box center [569, 18] width 1056 height 37
click at [783, 23] on div "Market Scan for COROLLA Cover Type: Comprehensive Preferred Sum Insured: $20,00…" at bounding box center [569, 18] width 1056 height 37
